Goal: Task Accomplishment & Management: Use online tool/utility

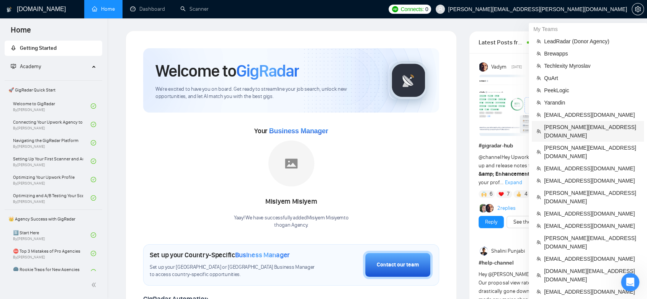
click at [586, 124] on span "[PERSON_NAME][EMAIL_ADDRESS][DOMAIN_NAME]" at bounding box center [591, 131] width 95 height 17
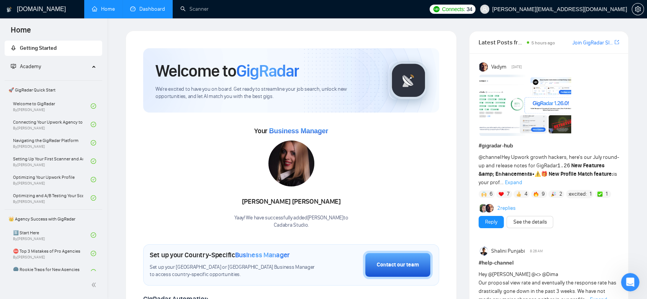
click at [153, 8] on link "Dashboard" at bounding box center [147, 9] width 35 height 7
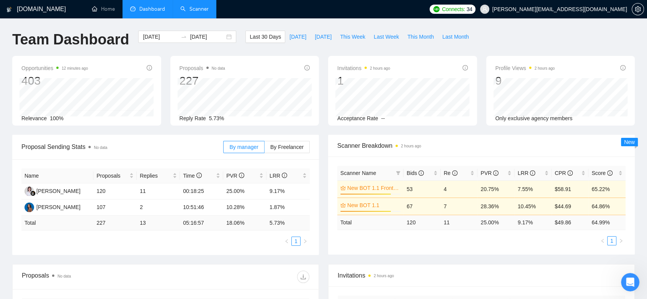
click at [196, 11] on link "Scanner" at bounding box center [194, 9] width 28 height 7
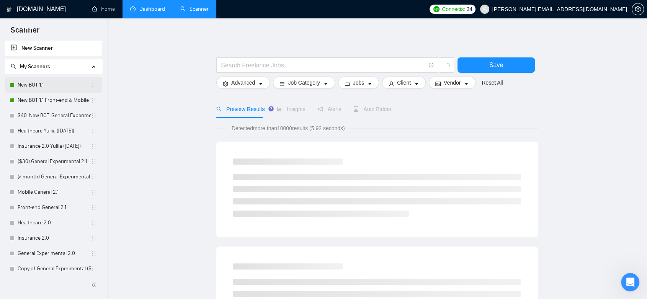
click at [67, 85] on link "New BOT 1.1" at bounding box center [54, 84] width 73 height 15
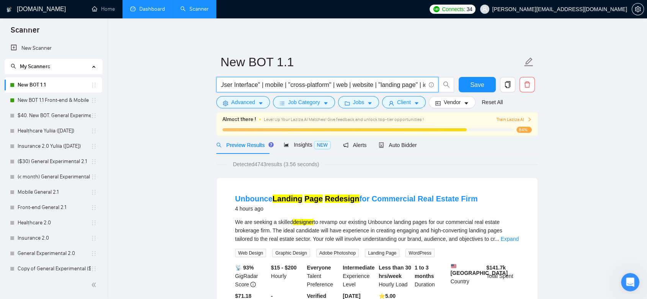
drag, startPoint x: 299, startPoint y: 88, endPoint x: 428, endPoint y: 91, distance: 129.4
click at [428, 91] on span "((UX*) | (UI*) | "User Experience" | "User Interface") ((design*) | "re-design"…" at bounding box center [327, 84] width 222 height 15
click at [340, 86] on input "((UX*) | (UI*) | "User Experience" | "User Interface") ((design*) | "re-design"…" at bounding box center [323, 85] width 204 height 10
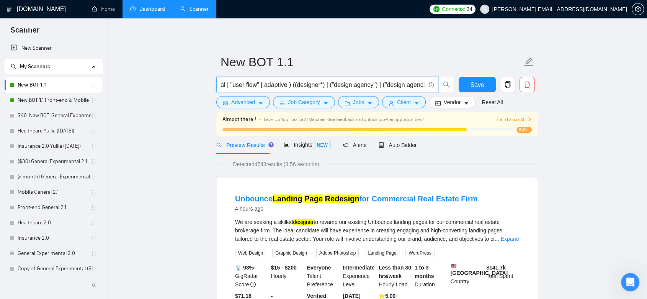
drag, startPoint x: 246, startPoint y: 85, endPoint x: 439, endPoint y: 84, distance: 193.2
click at [439, 84] on span "((UX*) | (UI*) | "User Experience" | "User Interface") ((design*) | "re-design"…" at bounding box center [335, 84] width 238 height 15
click at [411, 83] on input "((UX*) | (UI*) | "User Experience" | "User Interface") ((design*) | "re-design"…" at bounding box center [323, 85] width 204 height 10
drag, startPoint x: 382, startPoint y: 85, endPoint x: 282, endPoint y: 91, distance: 100.5
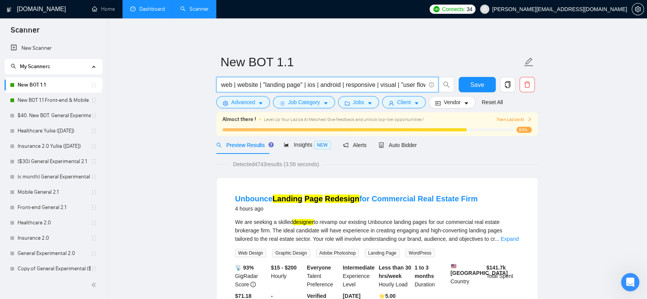
click at [282, 91] on span "((UX*) | (UI*) | "User Experience" | "User Interface") ((design*) | "re-design"…" at bounding box center [327, 84] width 222 height 15
click at [248, 104] on span "Advanced" at bounding box center [243, 102] width 24 height 8
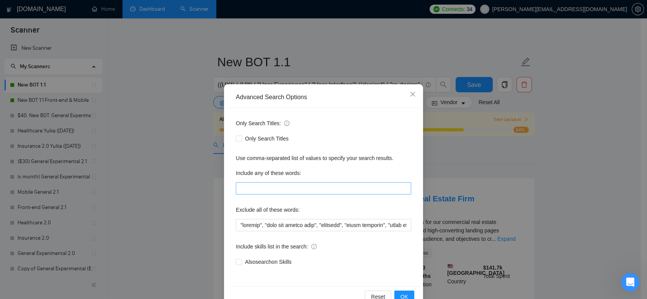
scroll to position [19, 0]
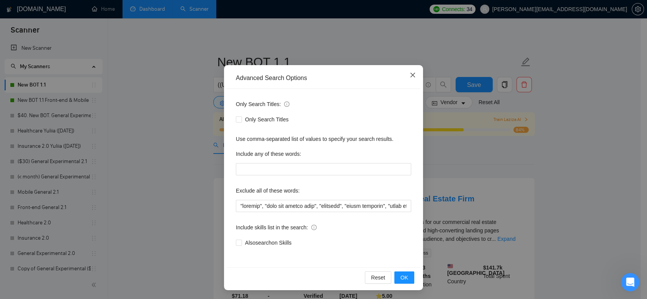
click at [410, 73] on icon "close" at bounding box center [412, 75] width 6 height 6
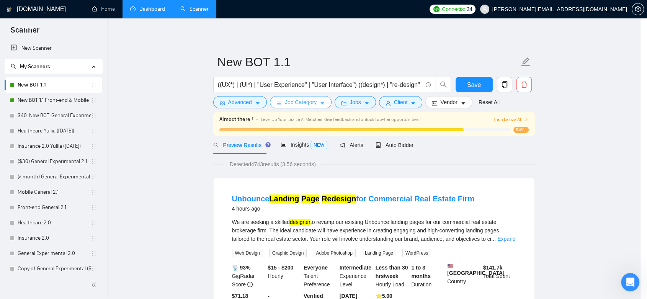
scroll to position [0, 0]
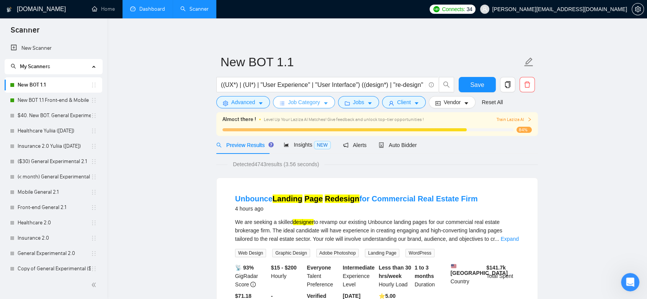
click at [320, 103] on button "Job Category" at bounding box center [304, 102] width 62 height 12
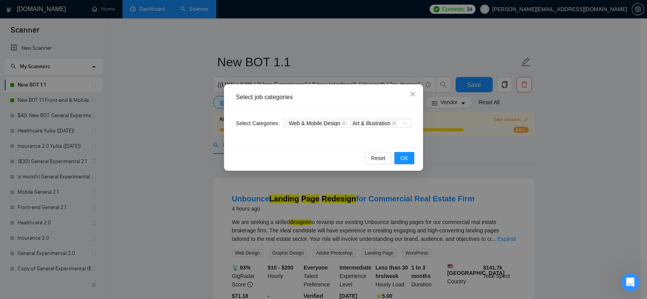
drag, startPoint x: 450, startPoint y: 161, endPoint x: 411, endPoint y: 134, distance: 47.5
click at [451, 161] on div "Select job categories Select Categories Web & Mobile Design Art & Illustration …" at bounding box center [323, 149] width 647 height 299
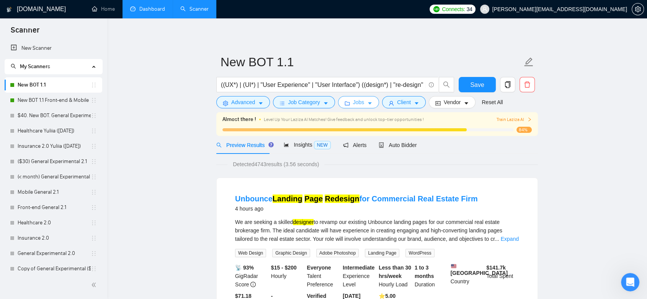
click at [355, 101] on span "Jobs" at bounding box center [358, 102] width 11 height 8
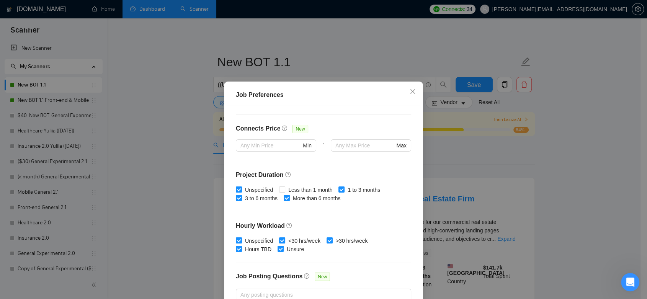
scroll to position [212, 0]
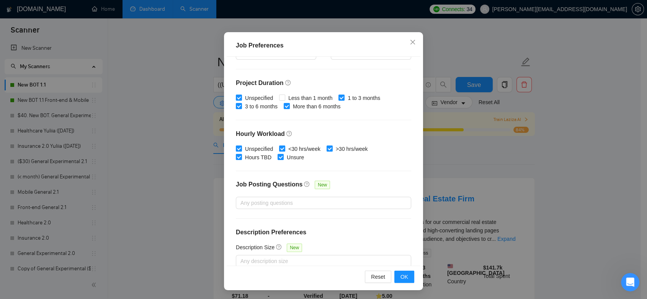
click at [481, 165] on div "Job Preferences Budget Project Type All Fixed Price Hourly Rate Fixed Price Bud…" at bounding box center [323, 149] width 647 height 299
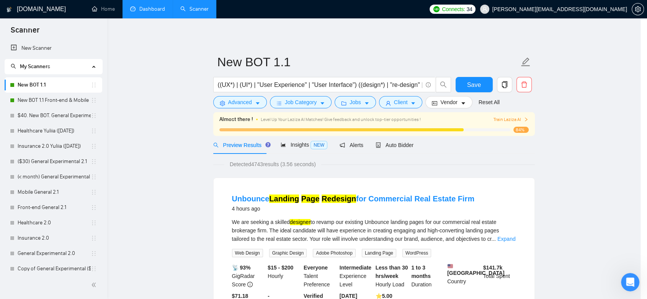
scroll to position [14, 0]
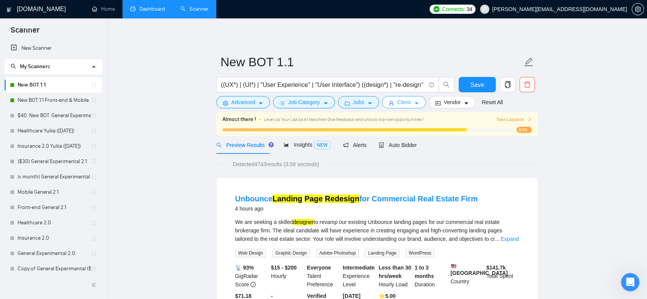
click at [407, 101] on span "Client" at bounding box center [404, 102] width 14 height 8
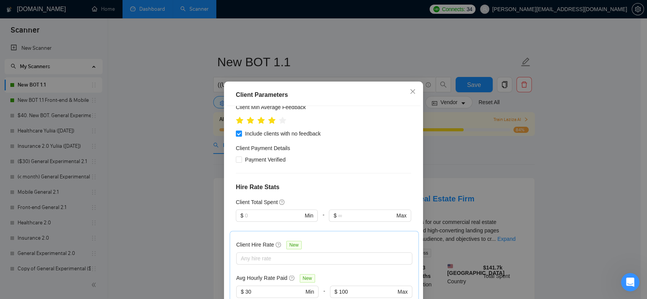
scroll to position [341, 0]
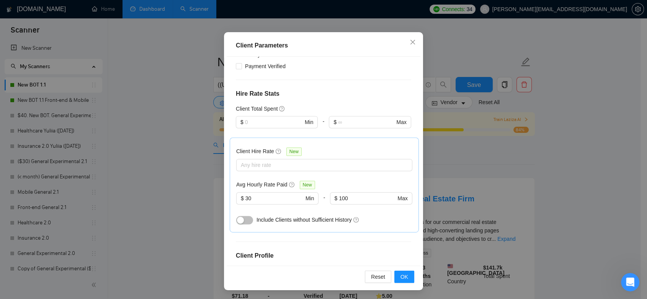
click at [469, 160] on div "Client Parameters Client Location Include Client Countries [GEOGRAPHIC_DATA] [G…" at bounding box center [323, 149] width 647 height 299
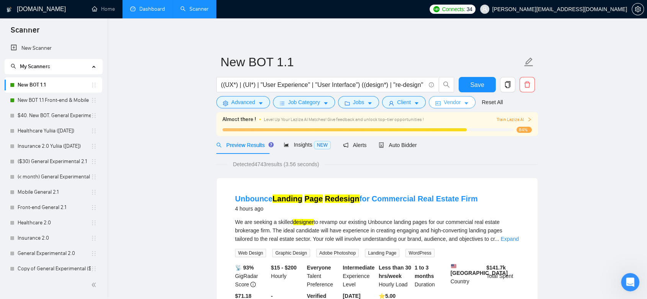
click at [449, 106] on button "Vendor" at bounding box center [452, 102] width 47 height 12
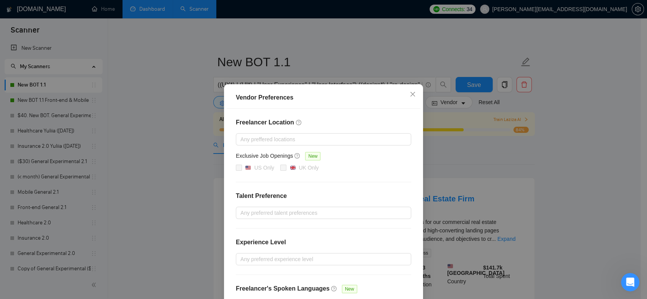
drag, startPoint x: 482, startPoint y: 165, endPoint x: 462, endPoint y: 165, distance: 19.5
click at [482, 166] on div "Vendor Preferences Freelancer Location Any preffered locations Exclusive Job Op…" at bounding box center [323, 149] width 647 height 299
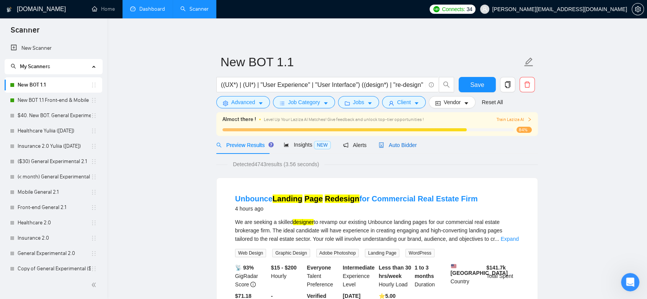
click at [393, 145] on span "Auto Bidder" at bounding box center [397, 145] width 38 height 6
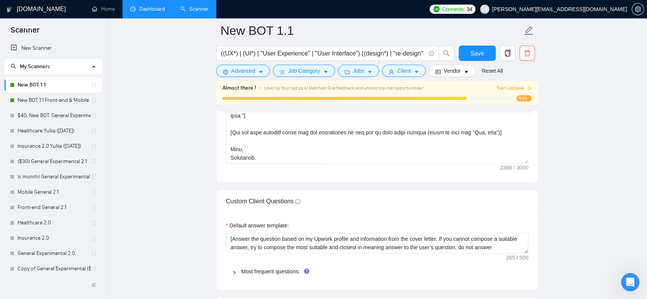
scroll to position [1090, 0]
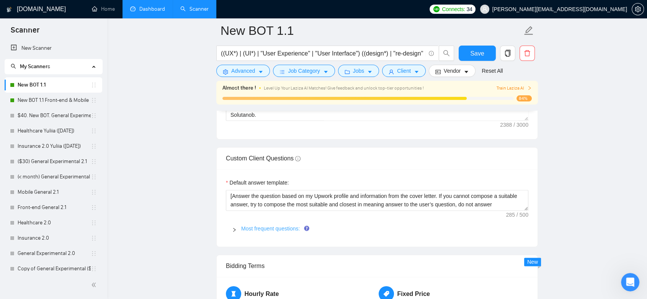
click at [295, 226] on link "Most frequent questions:" at bounding box center [270, 228] width 59 height 6
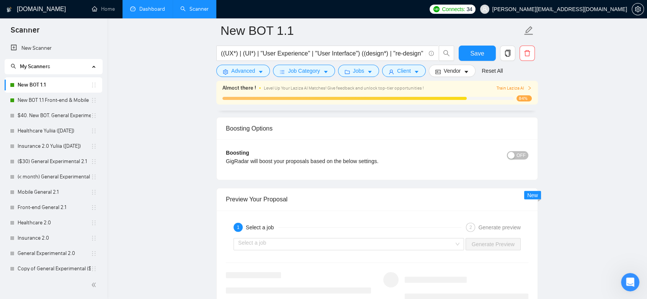
scroll to position [2152, 0]
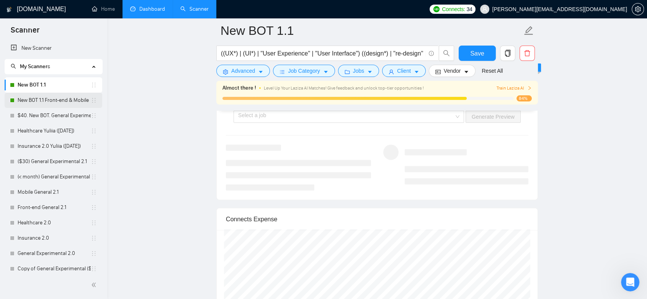
click at [57, 97] on link "New BOT 1.1 Front-end & Mobile" at bounding box center [54, 100] width 73 height 15
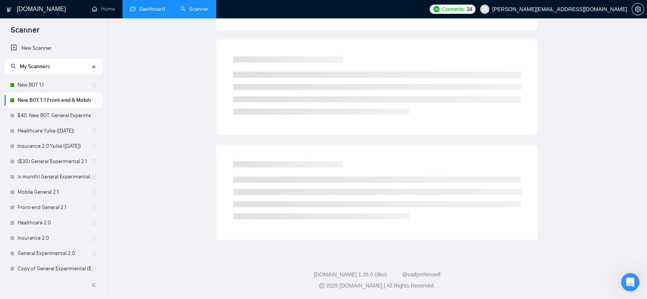
scroll to position [3, 0]
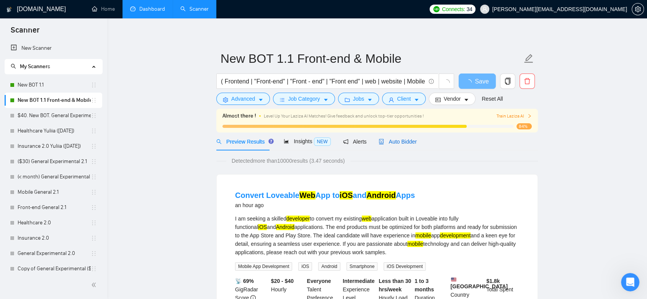
click at [389, 142] on span "Auto Bidder" at bounding box center [397, 141] width 38 height 6
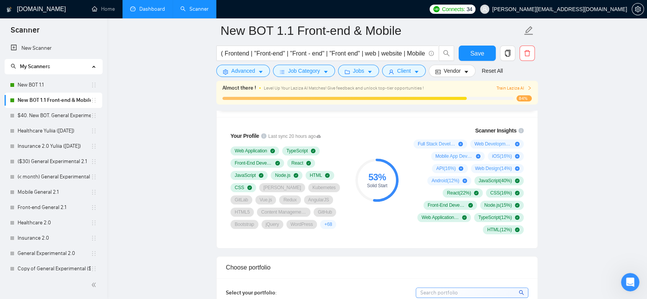
scroll to position [471, 0]
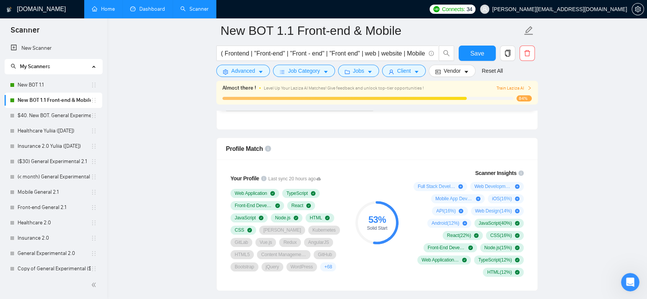
click at [110, 8] on link "Home" at bounding box center [103, 9] width 23 height 7
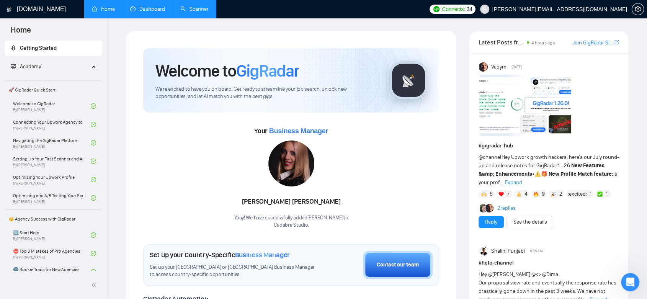
click at [149, 8] on link "Dashboard" at bounding box center [147, 9] width 35 height 7
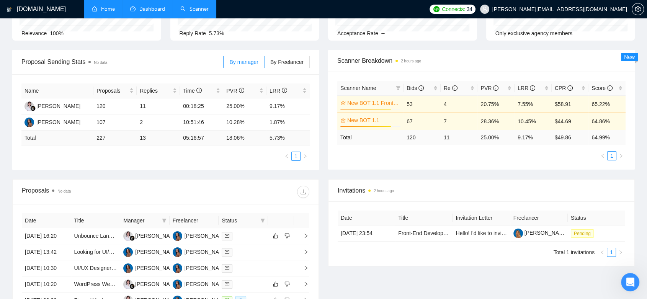
scroll to position [170, 0]
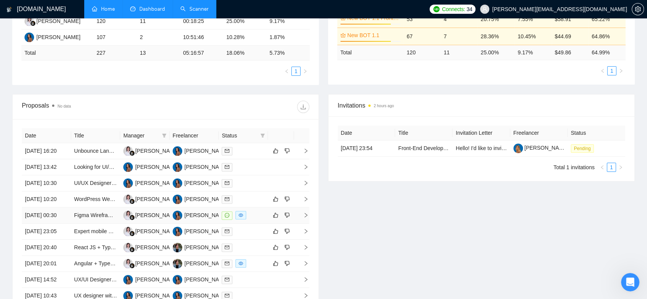
click at [251, 220] on div at bounding box center [243, 215] width 43 height 9
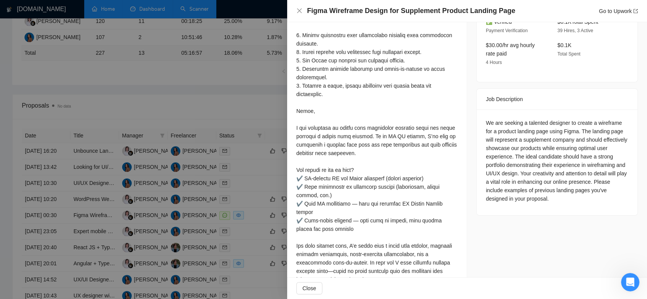
scroll to position [194, 0]
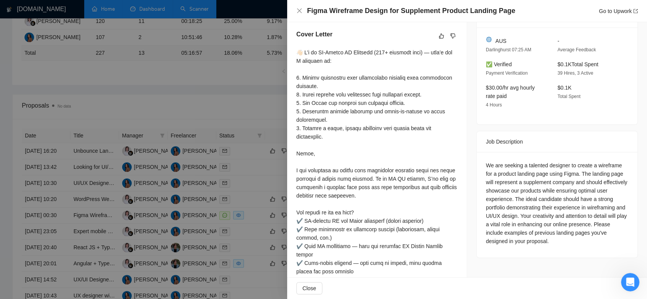
click at [257, 179] on div at bounding box center [323, 149] width 647 height 299
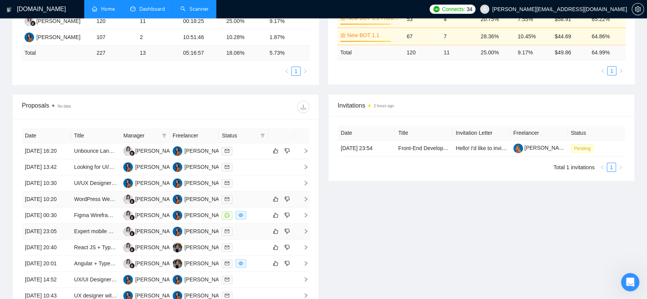
scroll to position [212, 0]
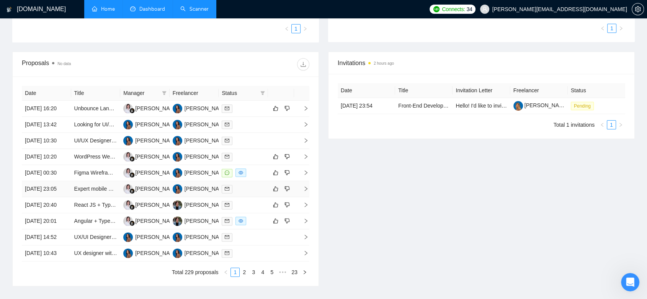
click at [157, 197] on td "[PERSON_NAME]" at bounding box center [144, 189] width 49 height 16
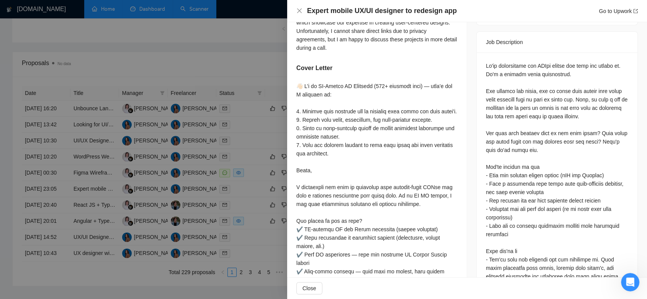
scroll to position [364, 0]
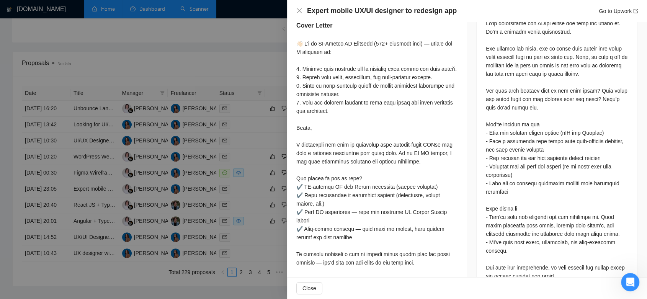
click at [253, 47] on div at bounding box center [323, 149] width 647 height 299
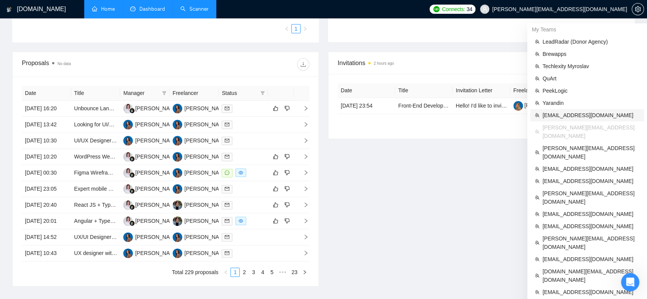
click at [581, 117] on span "[EMAIL_ADDRESS][DOMAIN_NAME]" at bounding box center [590, 115] width 97 height 8
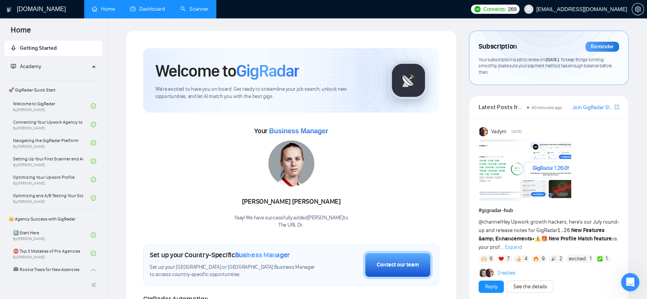
click at [160, 11] on link "Dashboard" at bounding box center [147, 9] width 35 height 7
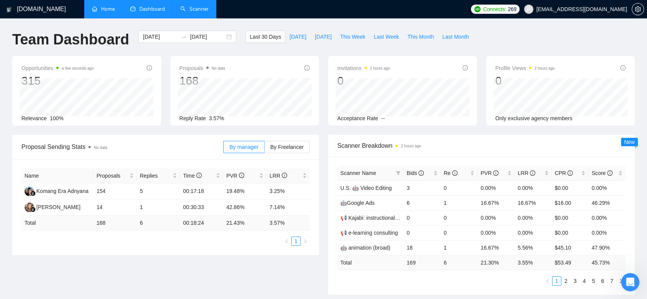
click at [204, 11] on link "Scanner" at bounding box center [194, 9] width 28 height 7
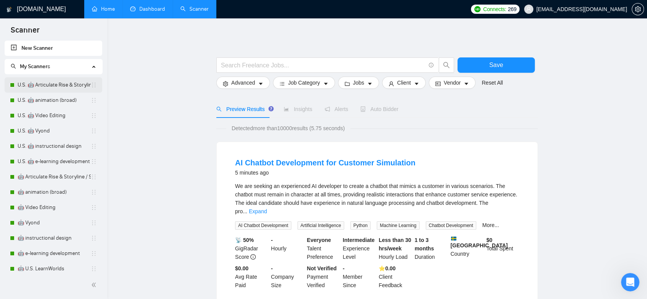
click at [71, 81] on link "U.S. 🤖 Articulate Rise & Storyline / SCORM" at bounding box center [54, 84] width 73 height 15
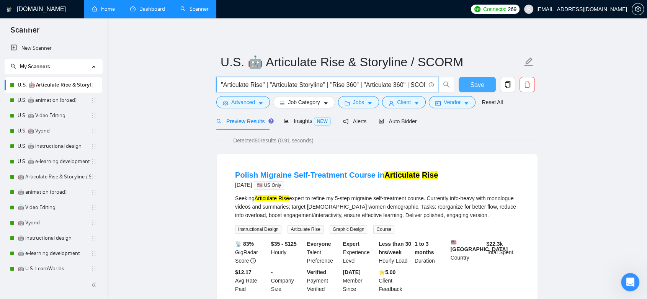
scroll to position [0, 174]
drag, startPoint x: 324, startPoint y: 85, endPoint x: 467, endPoint y: 85, distance: 142.7
click at [467, 85] on div ""Articulate Rise" | "Articulate Storyline" | "Rise 360" | "Articulate 360" | SC…" at bounding box center [375, 86] width 321 height 19
click at [69, 101] on link "U.S. 🤖 animation (broad)" at bounding box center [54, 100] width 73 height 15
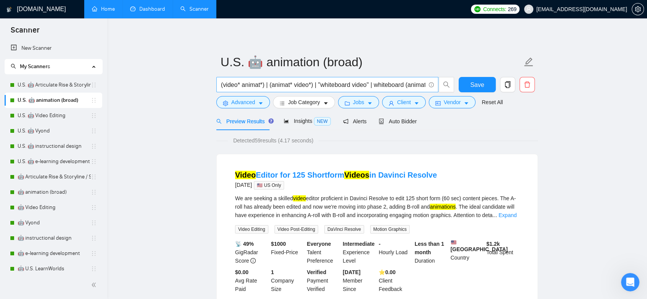
click at [291, 84] on input "(video* animat*) | (animat* video*) | "whiteboard video" | whiteboard (animat*)…" at bounding box center [323, 85] width 204 height 10
click at [296, 85] on input "(video* animat*) | (animat*) video*) | "whiteboard video" | whiteboard (animat*…" at bounding box center [323, 85] width 204 height 10
type input "(video* animat*) | (animat*) (video*) | "whiteboard video" | whiteboard (animat…"
click at [508, 84] on icon "copy" at bounding box center [507, 84] width 7 height 7
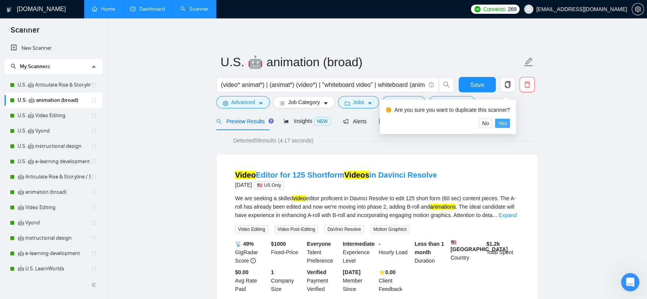
click at [504, 124] on span "Yes" at bounding box center [502, 123] width 9 height 8
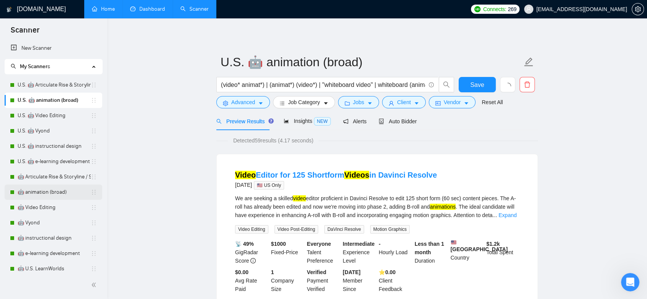
scroll to position [42, 0]
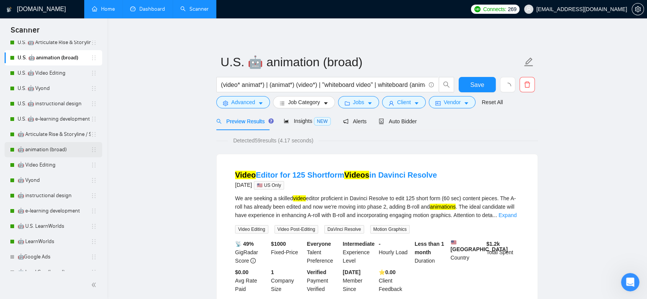
click at [49, 150] on link "🤖 animation (broad)" at bounding box center [54, 149] width 73 height 15
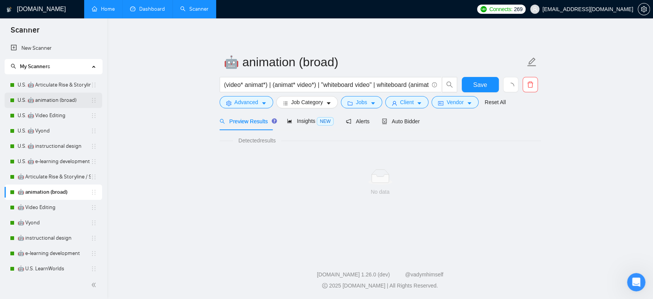
click at [62, 107] on link "U.S. 🤖 animation (broad)" at bounding box center [54, 100] width 73 height 15
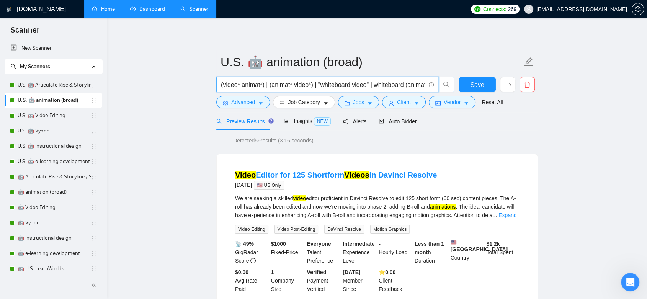
scroll to position [0, 55]
drag, startPoint x: 402, startPoint y: 83, endPoint x: 387, endPoint y: 87, distance: 15.4
click at [387, 87] on input "(video* animat*) | (animat* video*) | "whiteboard video" | whiteboard (animat*)…" at bounding box center [323, 85] width 204 height 10
click at [407, 84] on input "(video* animat*) | (animat* video*) | "whiteboard video" | whiteboard (animat*)…" at bounding box center [323, 85] width 204 height 10
drag, startPoint x: 409, startPoint y: 85, endPoint x: 425, endPoint y: 85, distance: 16.1
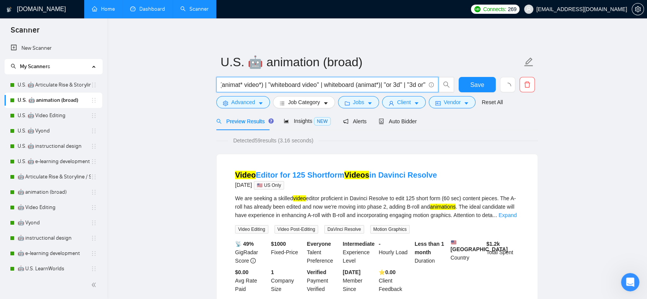
click at [425, 85] on input "(video* animat*) | (animat* video*) | "whiteboard video" | whiteboard (animat*)…" at bounding box center [323, 85] width 204 height 10
click at [421, 87] on input "(video* animat*) | (animat* video*) | "whiteboard video" | whiteboard (animat*)…" at bounding box center [323, 85] width 204 height 10
drag, startPoint x: 423, startPoint y: 86, endPoint x: 432, endPoint y: 86, distance: 8.8
click at [432, 86] on span "(video* animat*) | (animat* video*) | "whiteboard video" | whiteboard (animat*)…" at bounding box center [327, 84] width 222 height 15
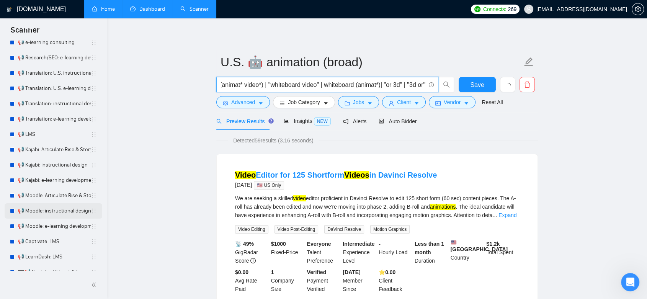
scroll to position [479, 0]
